Goal: Information Seeking & Learning: Learn about a topic

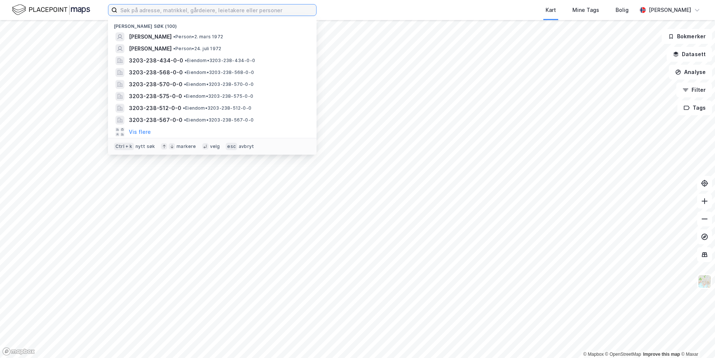
click at [206, 9] on input at bounding box center [216, 9] width 199 height 11
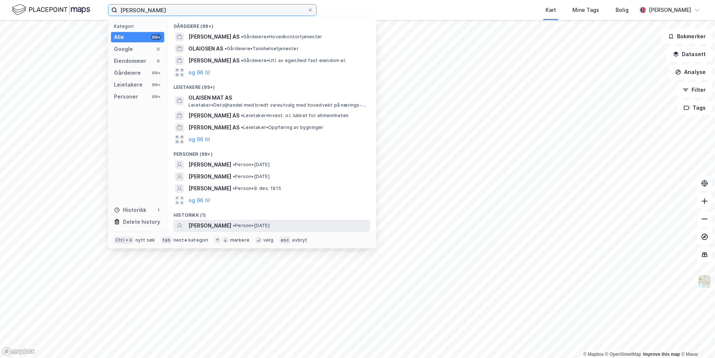
type input "[PERSON_NAME]"
click at [231, 226] on span "[PERSON_NAME]" at bounding box center [209, 225] width 43 height 9
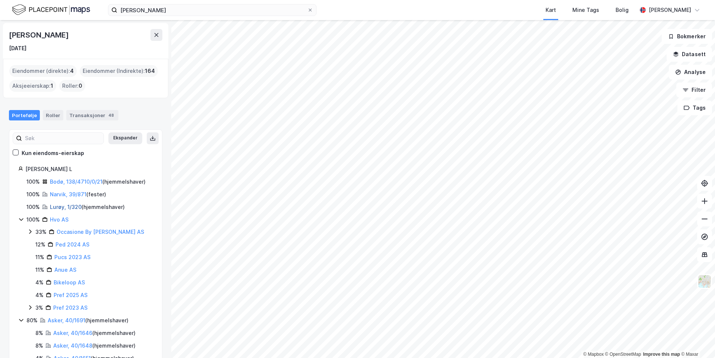
click at [57, 210] on link "Lurøy, 1/320" at bounding box center [66, 207] width 32 height 6
